Goal: Information Seeking & Learning: Check status

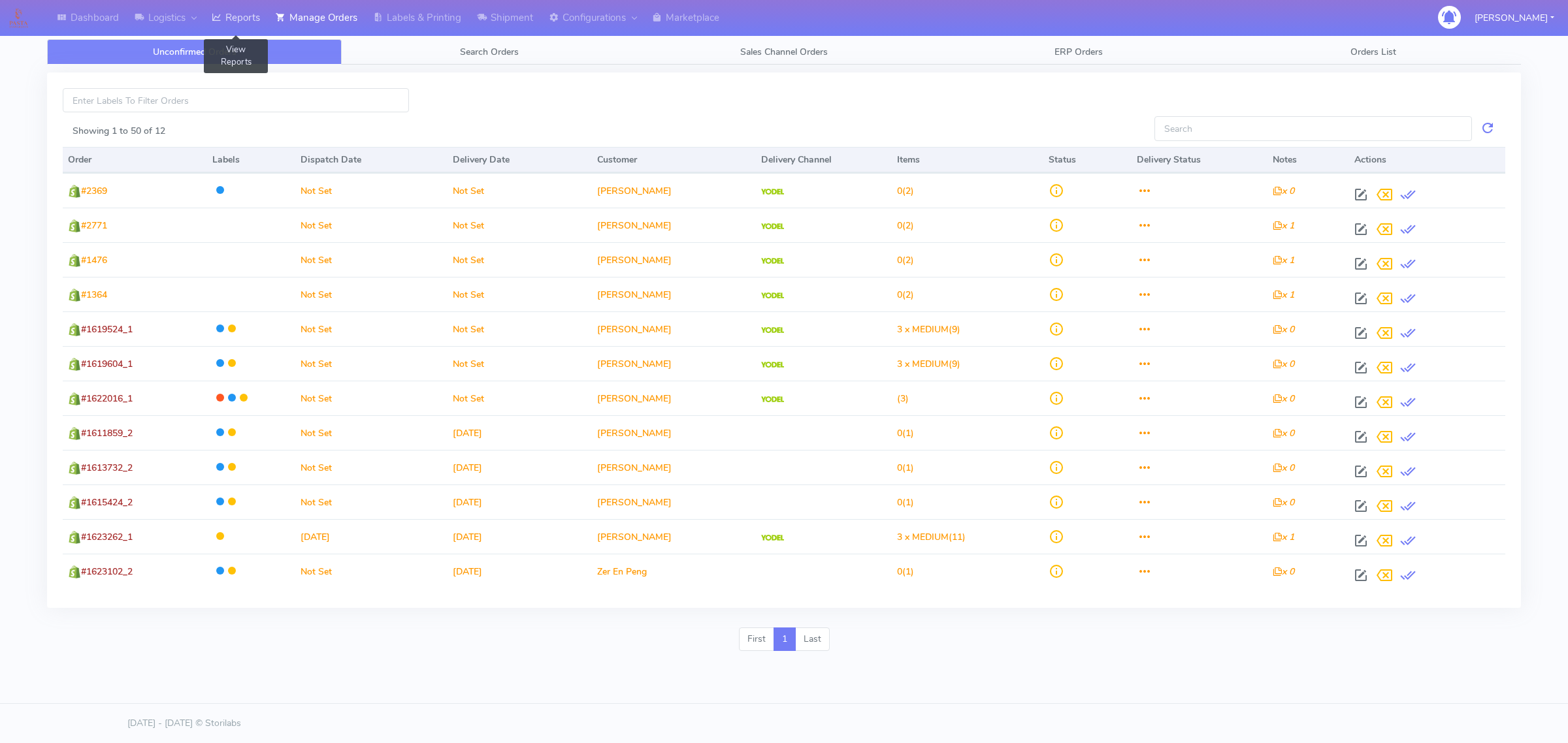
click at [232, 21] on link "Reports" at bounding box center [236, 18] width 64 height 36
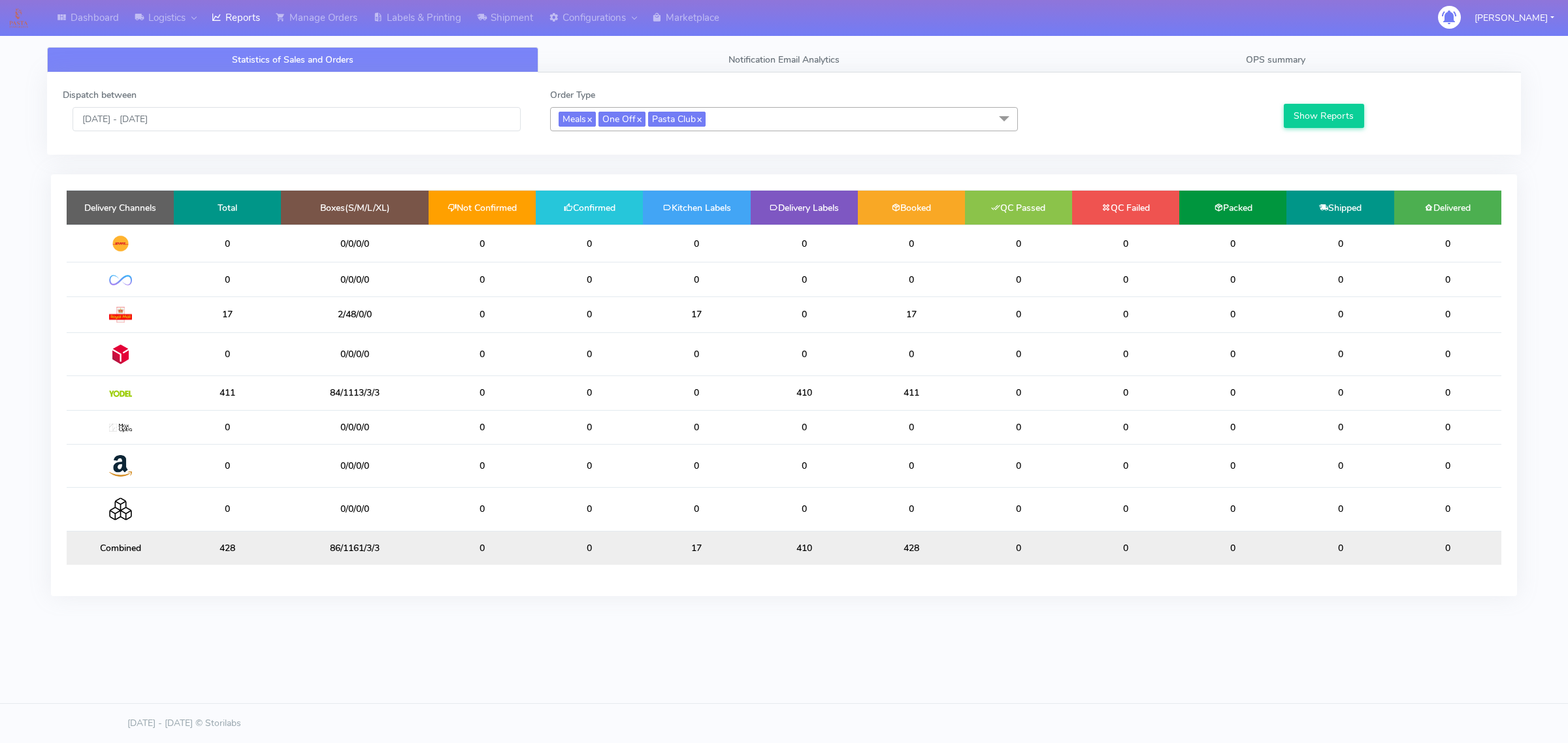
click at [588, 548] on td "0" at bounding box center [589, 547] width 107 height 34
click at [586, 589] on div "Delivery Channels Total Boxes(S/M/L/XL) Not Confirmed Confirmed Kitchen Labels …" at bounding box center [784, 386] width 1466 height 422
drag, startPoint x: 220, startPoint y: 550, endPoint x: 249, endPoint y: 546, distance: 29.3
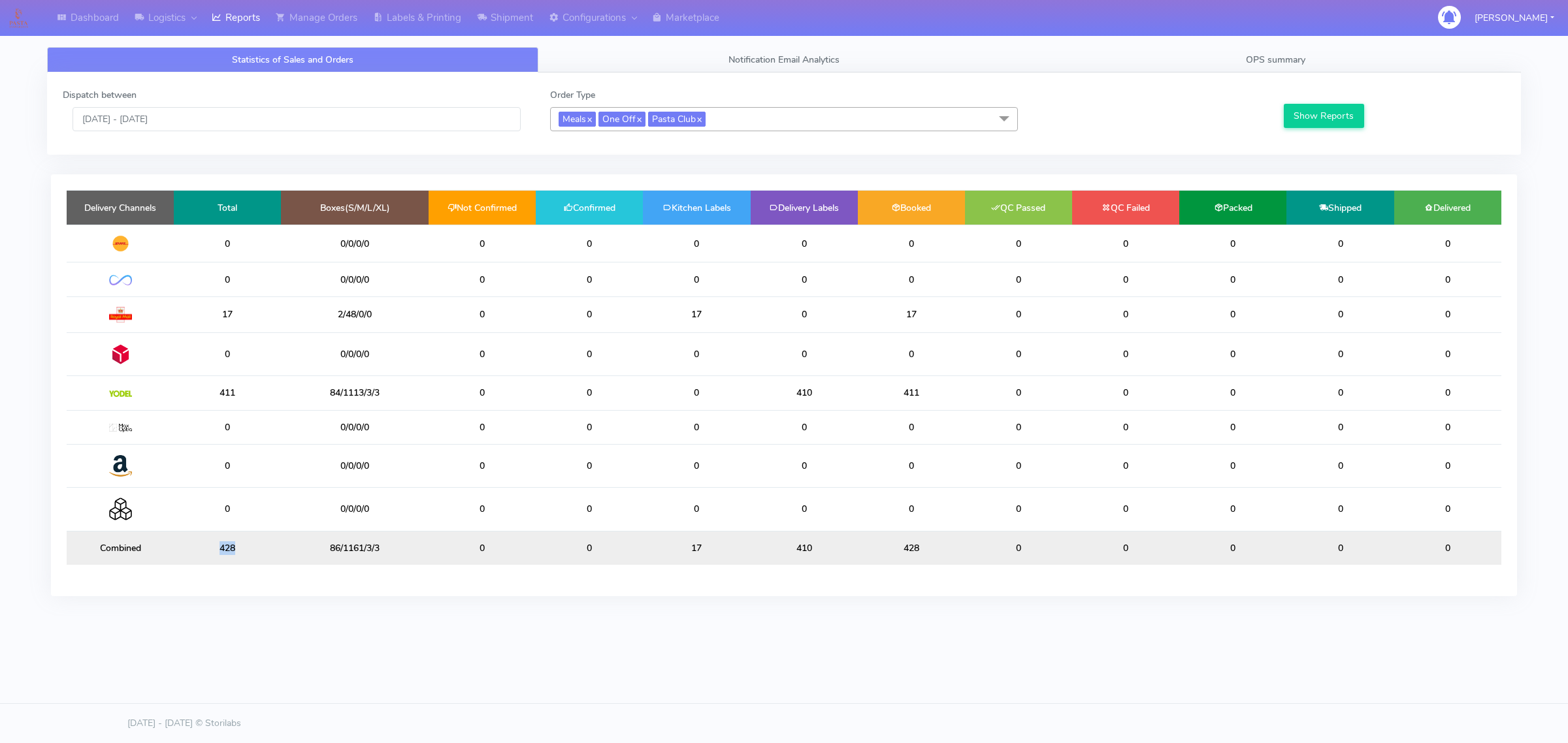
click at [249, 546] on td "428" at bounding box center [228, 547] width 107 height 34
drag, startPoint x: 327, startPoint y: 552, endPoint x: 386, endPoint y: 551, distance: 59.0
click at [386, 551] on td "86/1161/3/3" at bounding box center [354, 547] width 148 height 34
drag, startPoint x: 567, startPoint y: 559, endPoint x: 891, endPoint y: 562, distance: 324.0
click at [892, 562] on tr "Combined 428 86/1161/3/3 0 0 17 410 428 0 0 0 0 0" at bounding box center [783, 547] width 1434 height 34
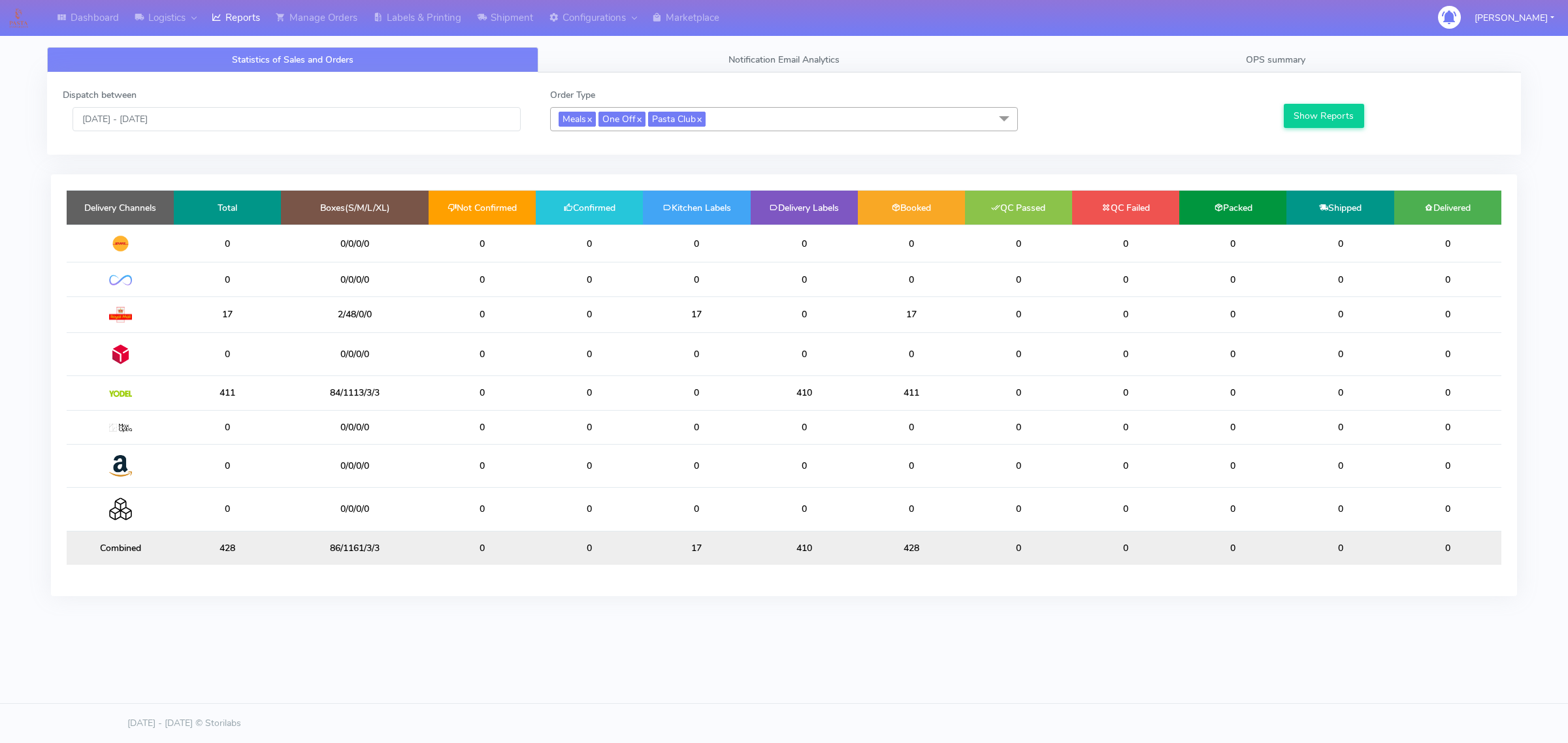
click at [341, 550] on td "86/1161/3/3" at bounding box center [354, 547] width 148 height 34
click at [337, 550] on td "86/1161/3/3" at bounding box center [354, 547] width 148 height 34
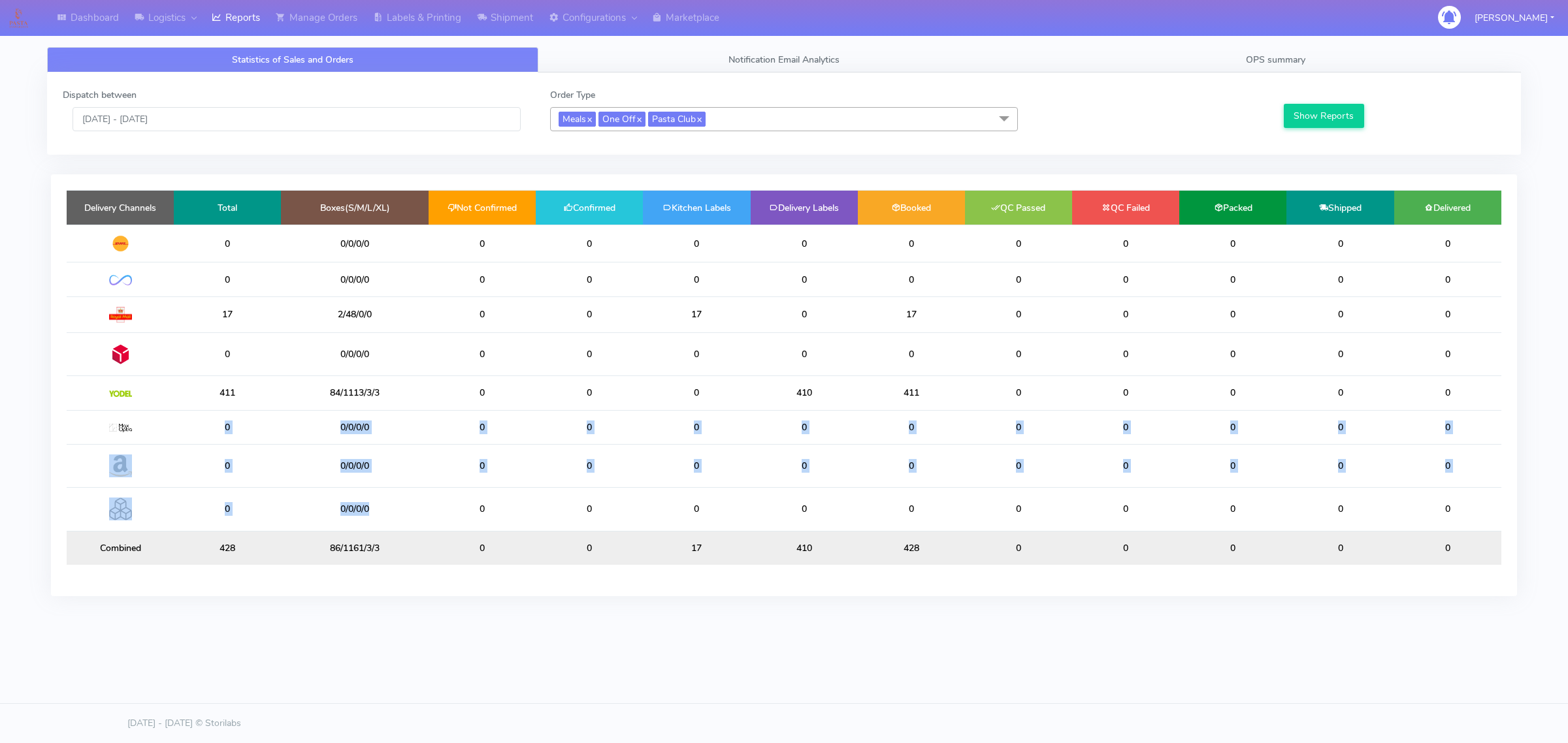
drag, startPoint x: 226, startPoint y: 429, endPoint x: 370, endPoint y: 515, distance: 167.7
click at [370, 515] on table "Delivery Channels Total Boxes(S/M/L/XL) Not Confirmed Confirmed Kitchen Labels …" at bounding box center [783, 378] width 1434 height 375
click at [235, 390] on td "411" at bounding box center [228, 393] width 107 height 34
drag, startPoint x: 232, startPoint y: 353, endPoint x: 232, endPoint y: 344, distance: 9.0
click at [232, 351] on td "0" at bounding box center [228, 354] width 107 height 43
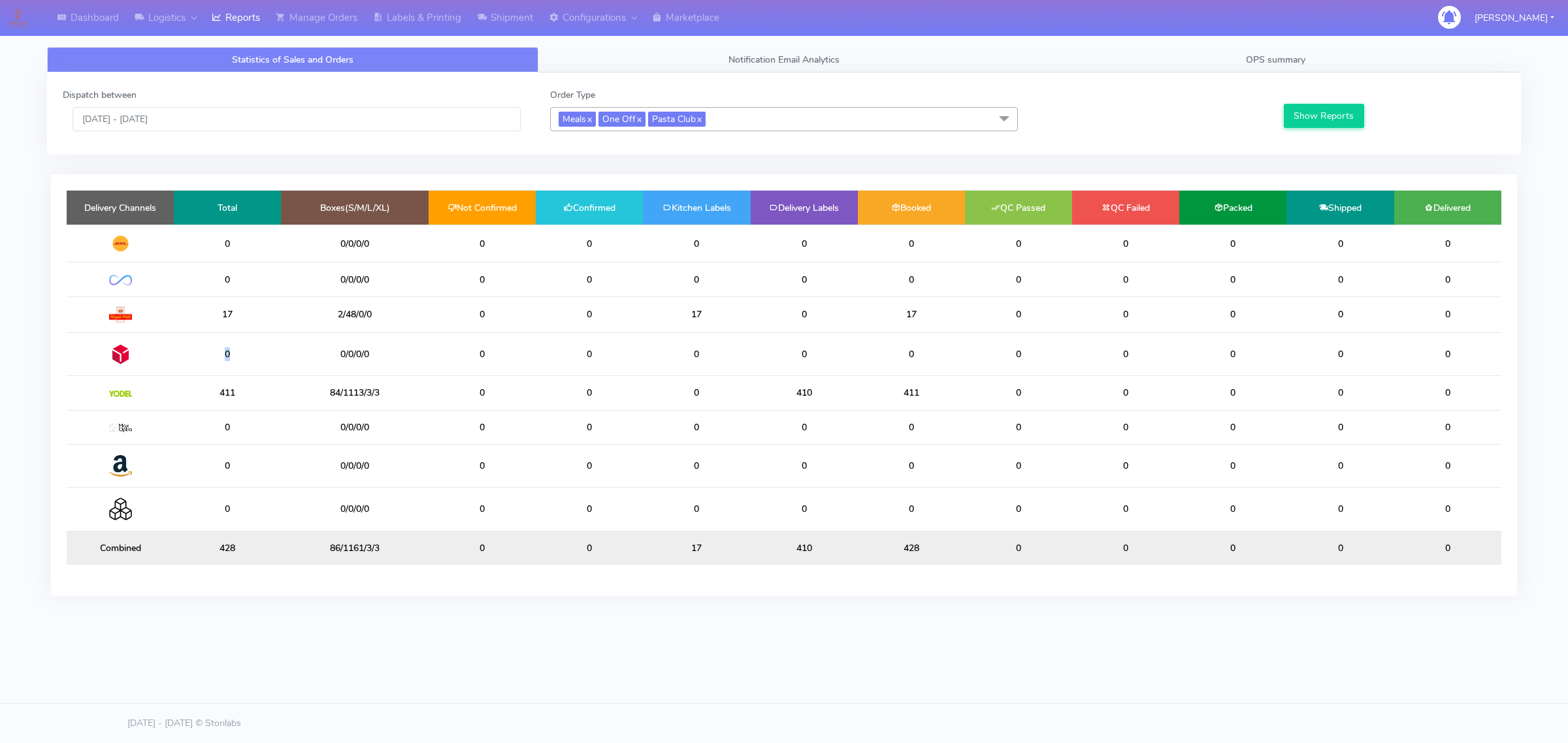
drag, startPoint x: 220, startPoint y: 354, endPoint x: 253, endPoint y: 354, distance: 33.0
click at [253, 354] on td "0" at bounding box center [228, 354] width 107 height 43
drag, startPoint x: 223, startPoint y: 313, endPoint x: 256, endPoint y: 316, distance: 33.1
click at [256, 316] on td "17" at bounding box center [228, 314] width 107 height 36
click at [227, 281] on td "0" at bounding box center [228, 280] width 107 height 34
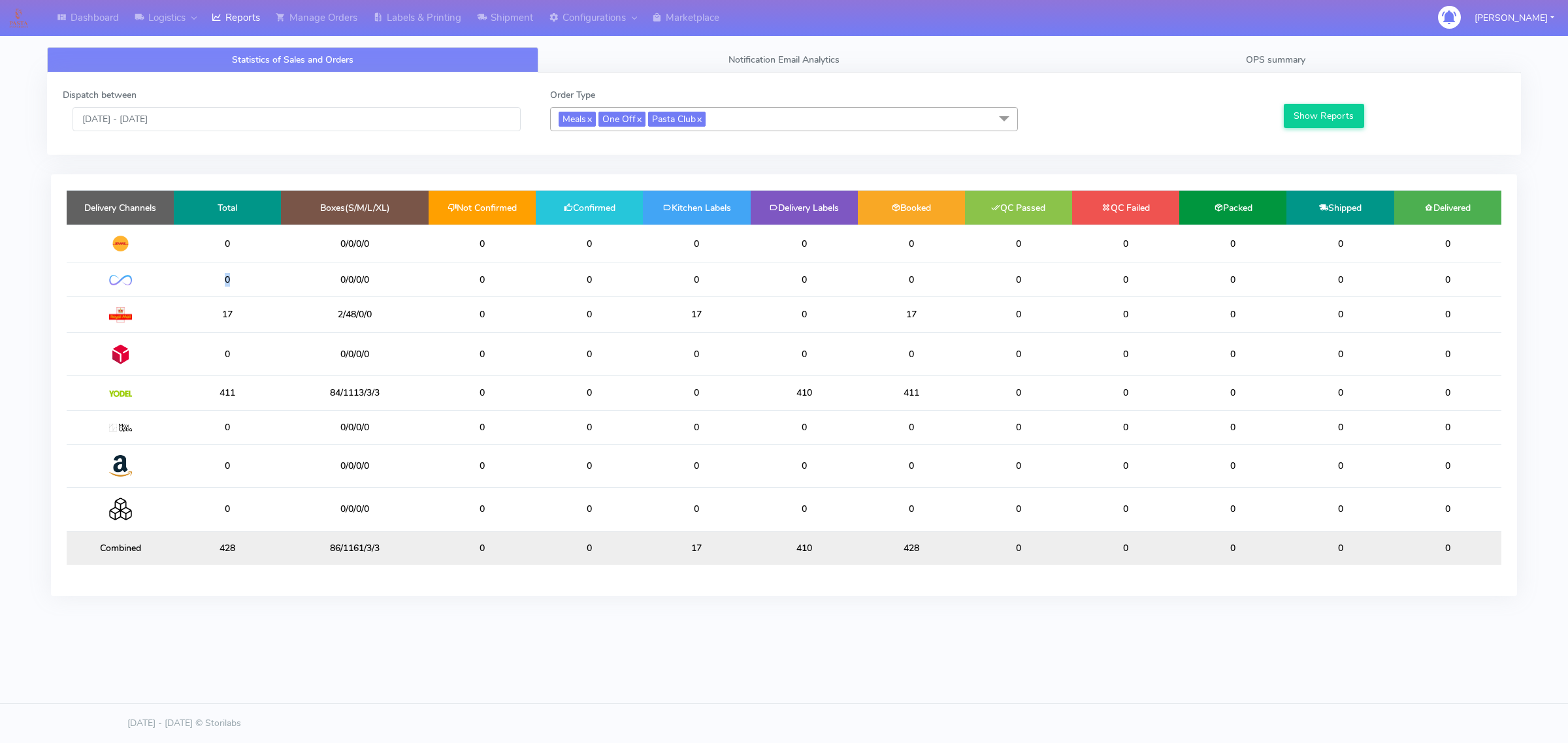
click at [227, 281] on td "0" at bounding box center [228, 280] width 107 height 34
click at [700, 312] on td "17" at bounding box center [697, 314] width 107 height 36
drag, startPoint x: 912, startPoint y: 397, endPoint x: 955, endPoint y: 395, distance: 43.0
click at [955, 395] on td "411" at bounding box center [911, 393] width 107 height 34
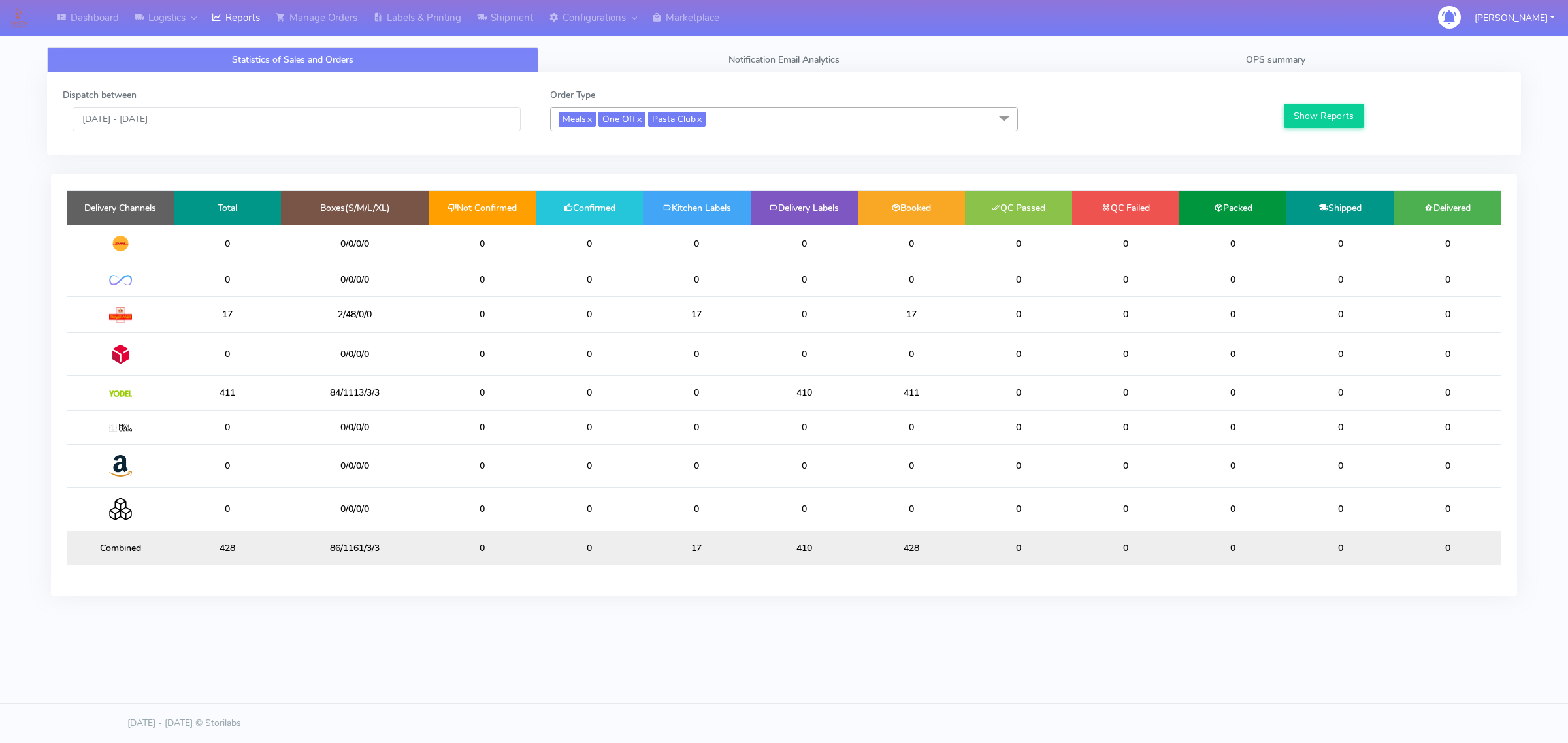
click at [1231, 394] on td "0" at bounding box center [1233, 393] width 107 height 34
